Goal: Task Accomplishment & Management: Complete application form

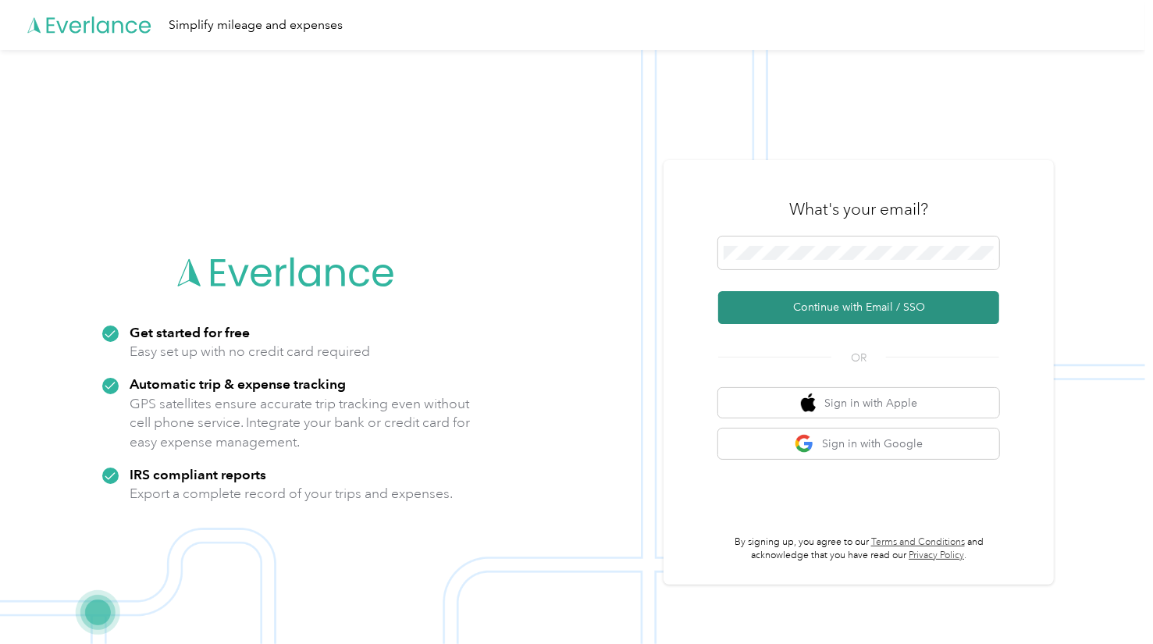
click at [838, 304] on button "Continue with Email / SSO" at bounding box center [858, 307] width 281 height 33
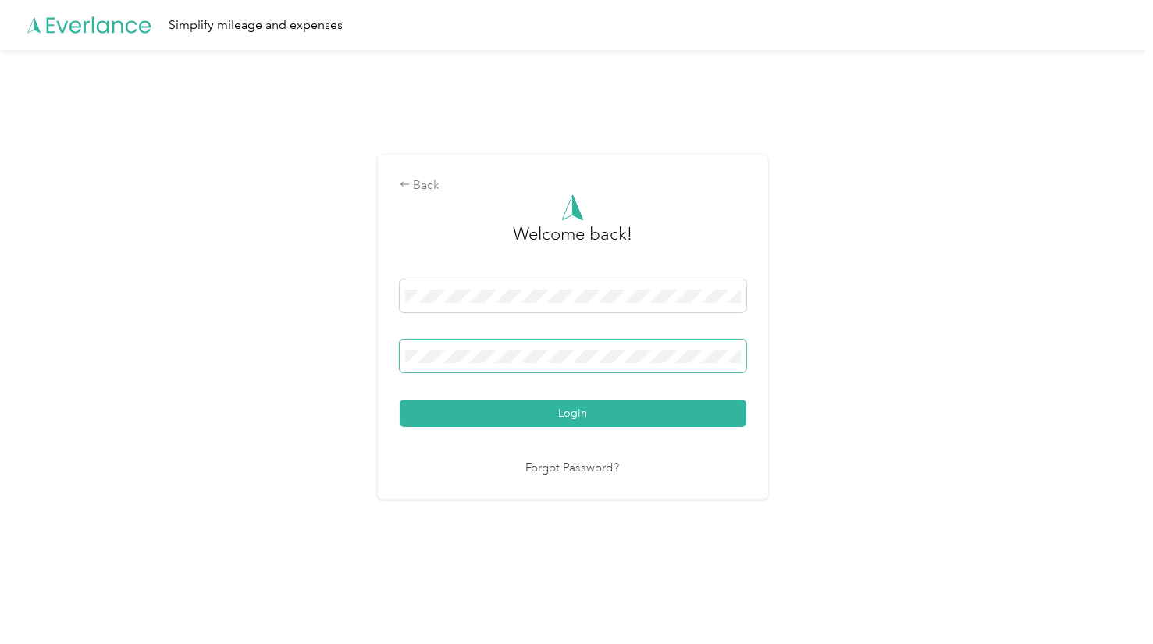
click at [400, 400] on button "Login" at bounding box center [573, 413] width 347 height 27
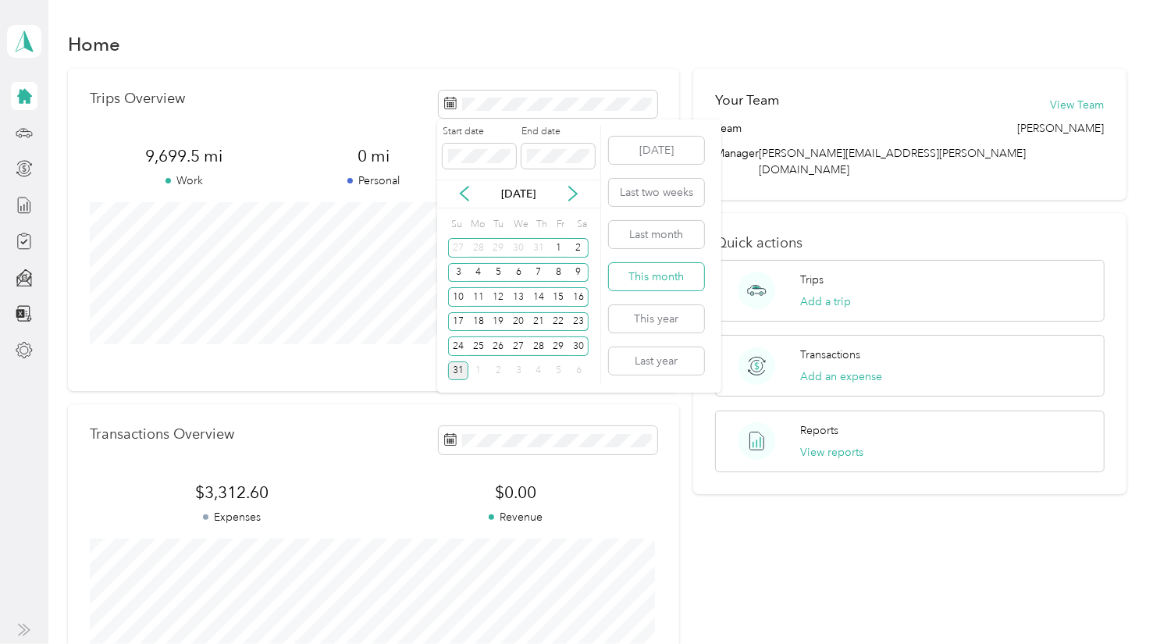
click at [635, 272] on button "This month" at bounding box center [656, 276] width 95 height 27
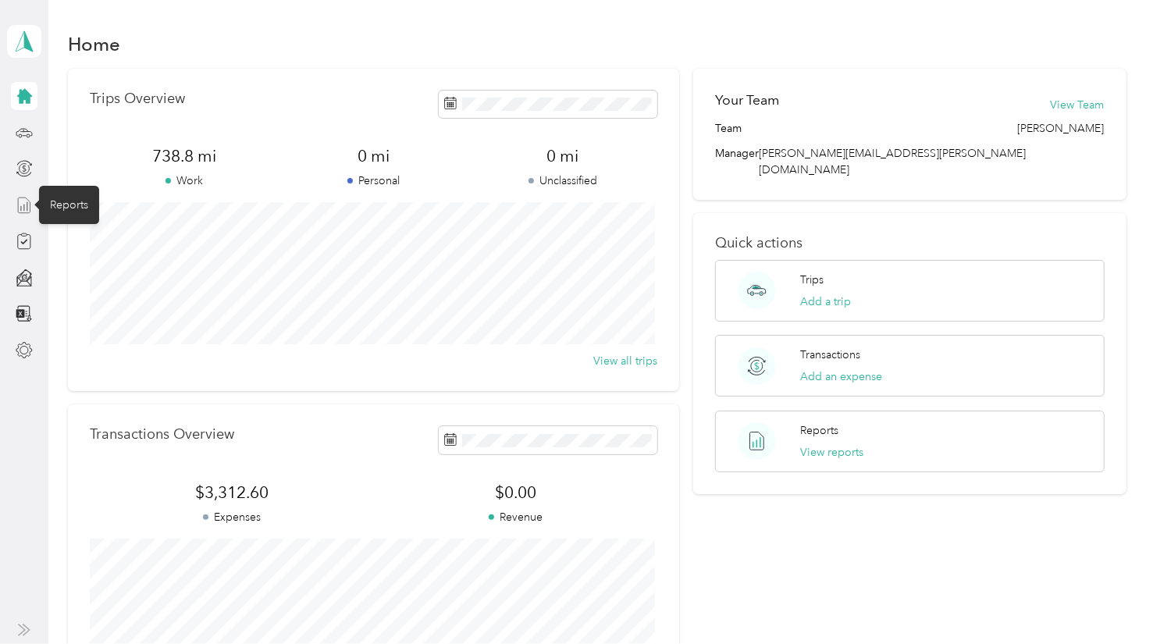
click at [25, 205] on icon at bounding box center [24, 205] width 17 height 17
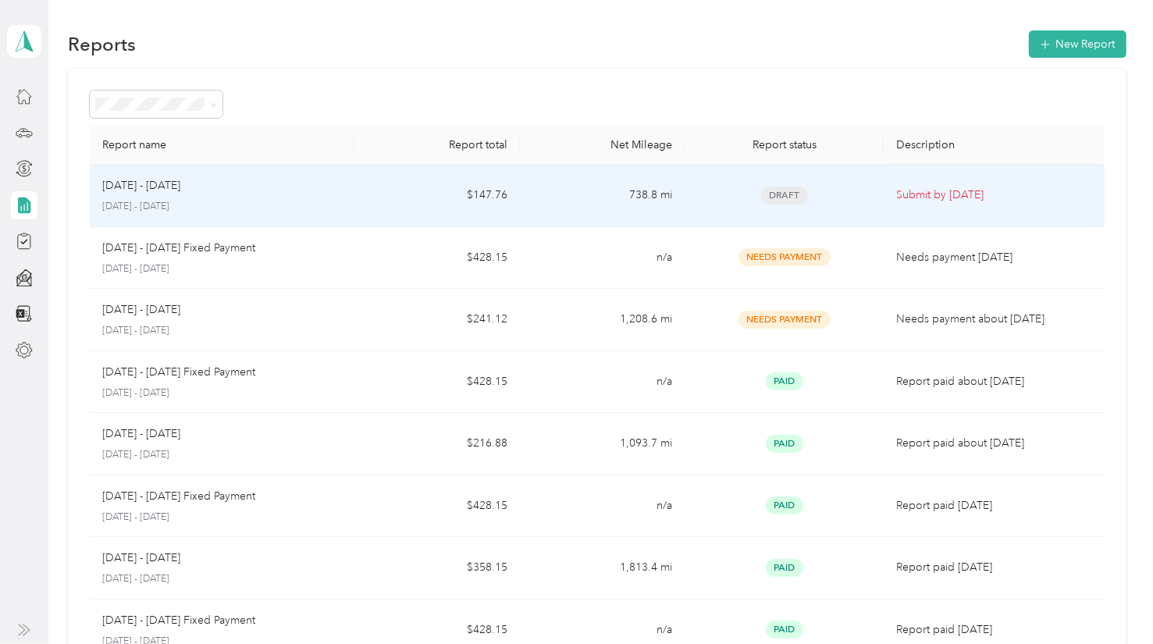
click at [779, 191] on span "Draft" at bounding box center [784, 196] width 47 height 18
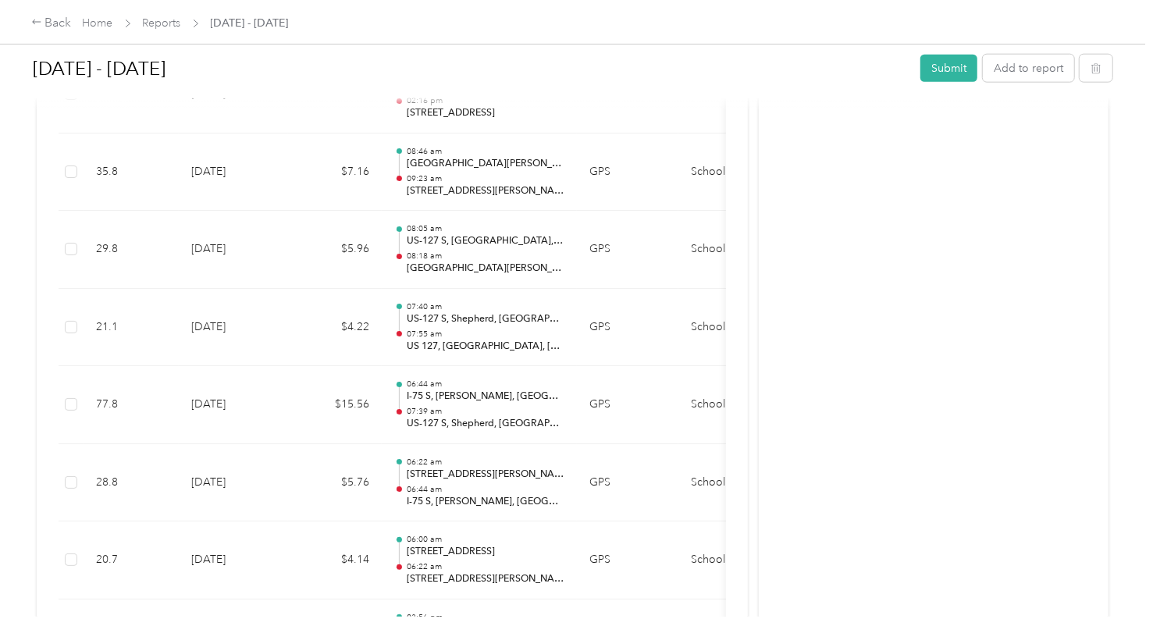
scroll to position [1239, 0]
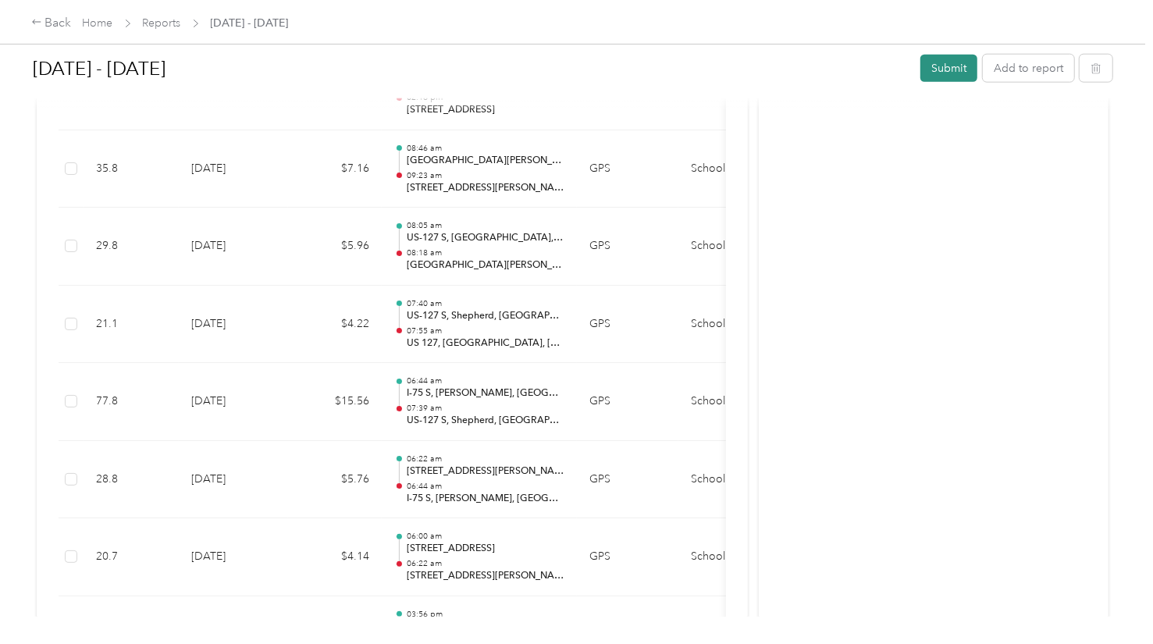
click at [930, 66] on button "Submit" at bounding box center [948, 68] width 57 height 27
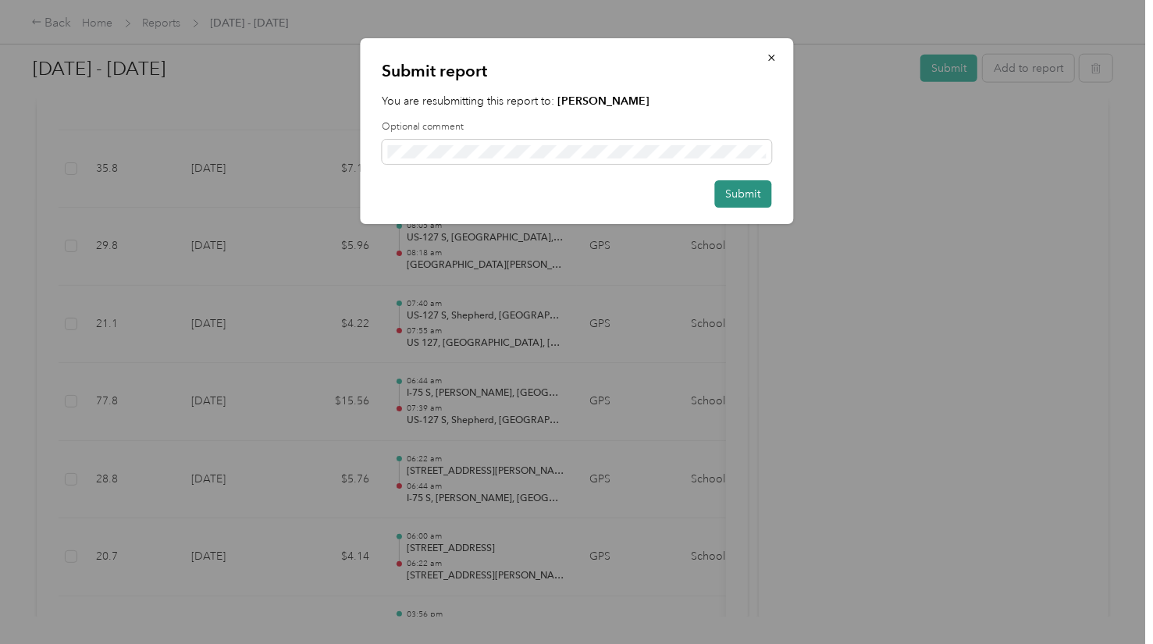
click at [736, 191] on button "Submit" at bounding box center [742, 193] width 57 height 27
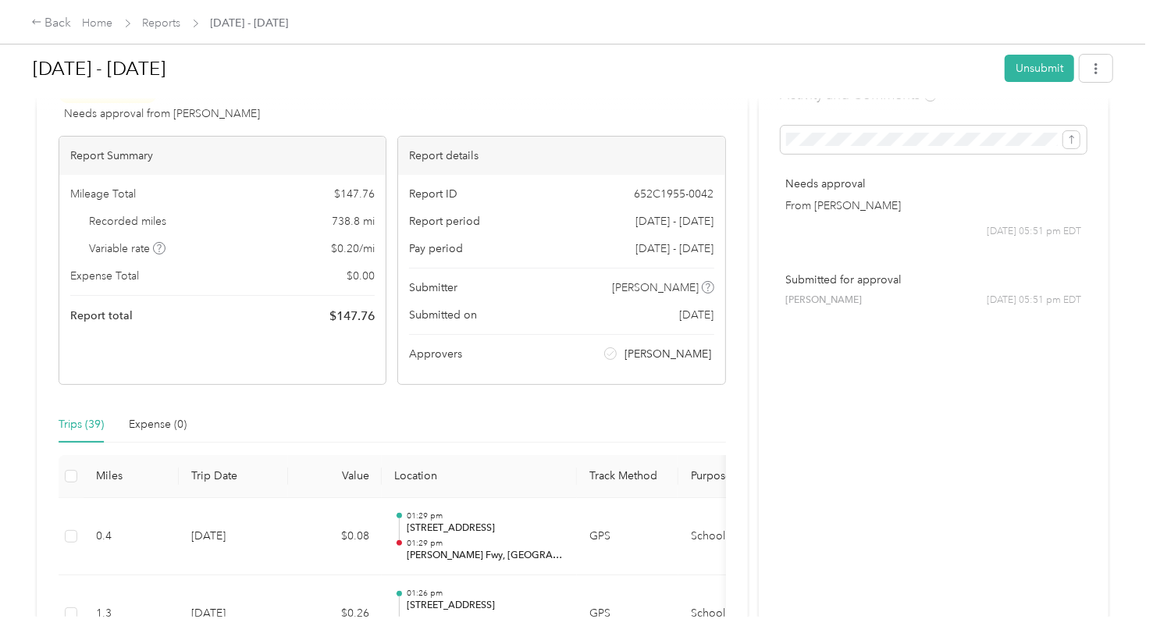
scroll to position [0, 0]
